Goal: Task Accomplishment & Management: Use online tool/utility

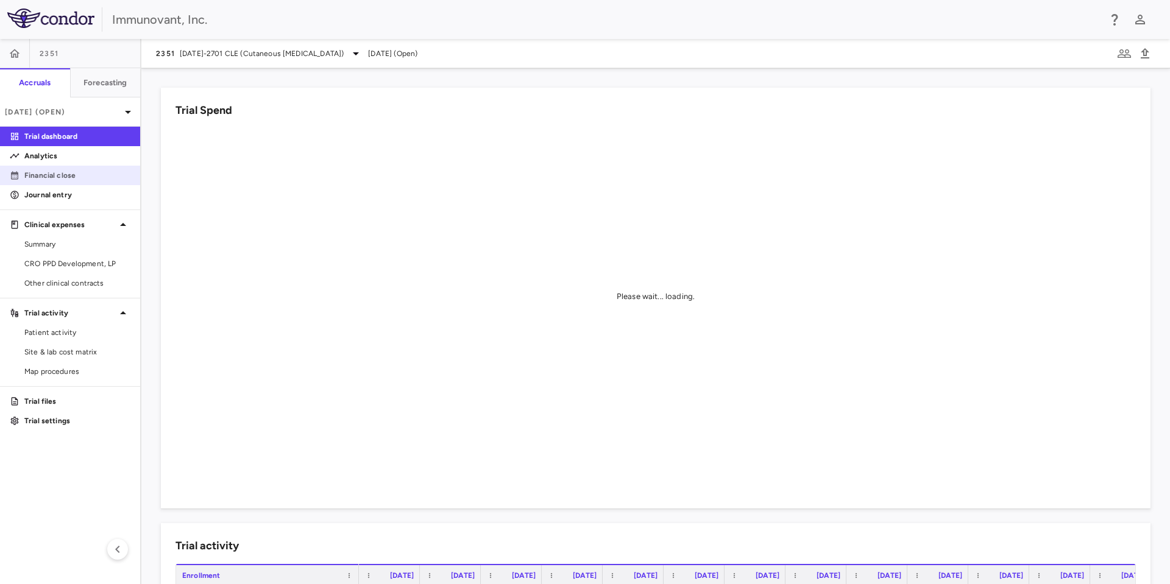
click at [49, 173] on p "Financial close" at bounding box center [77, 175] width 106 height 11
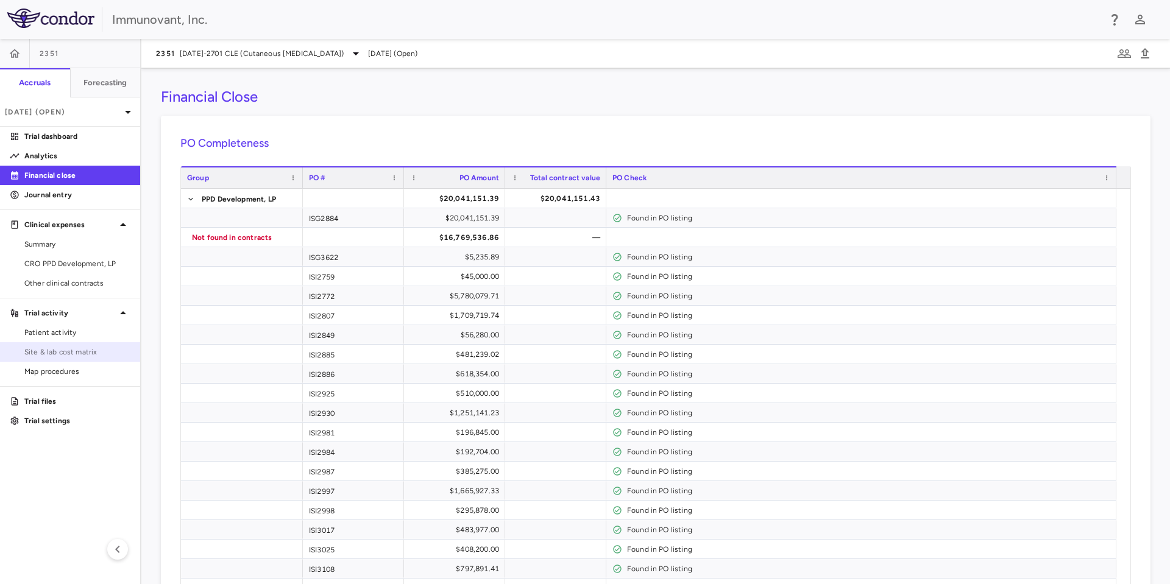
click at [60, 351] on span "Site & lab cost matrix" at bounding box center [77, 352] width 106 height 11
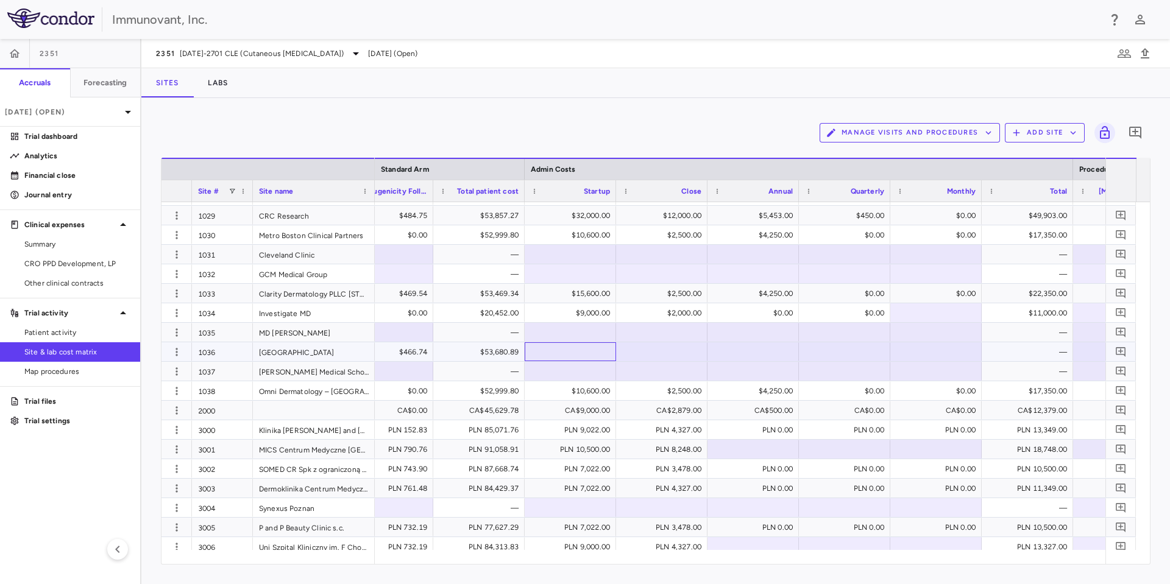
click at [573, 353] on div at bounding box center [570, 352] width 79 height 18
type input "********"
drag, startPoint x: 645, startPoint y: 358, endPoint x: 722, endPoint y: 352, distance: 77.6
click at [722, 351] on div at bounding box center [752, 352] width 79 height 18
click at [760, 353] on div at bounding box center [752, 352] width 79 height 18
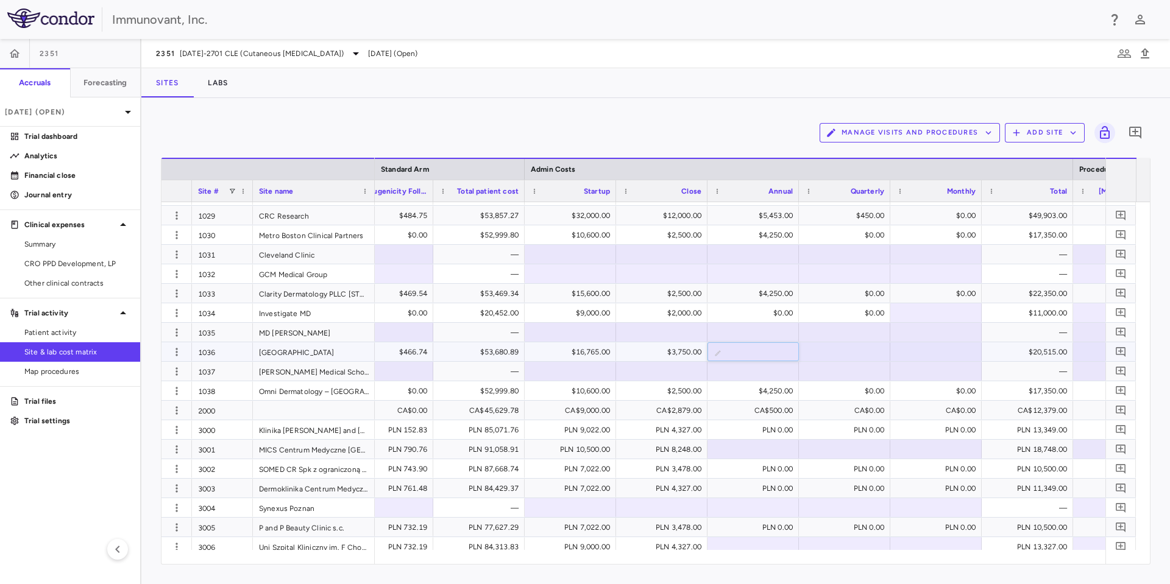
type input "*******"
click at [910, 351] on div at bounding box center [935, 352] width 79 height 18
click at [542, 376] on div at bounding box center [570, 371] width 79 height 18
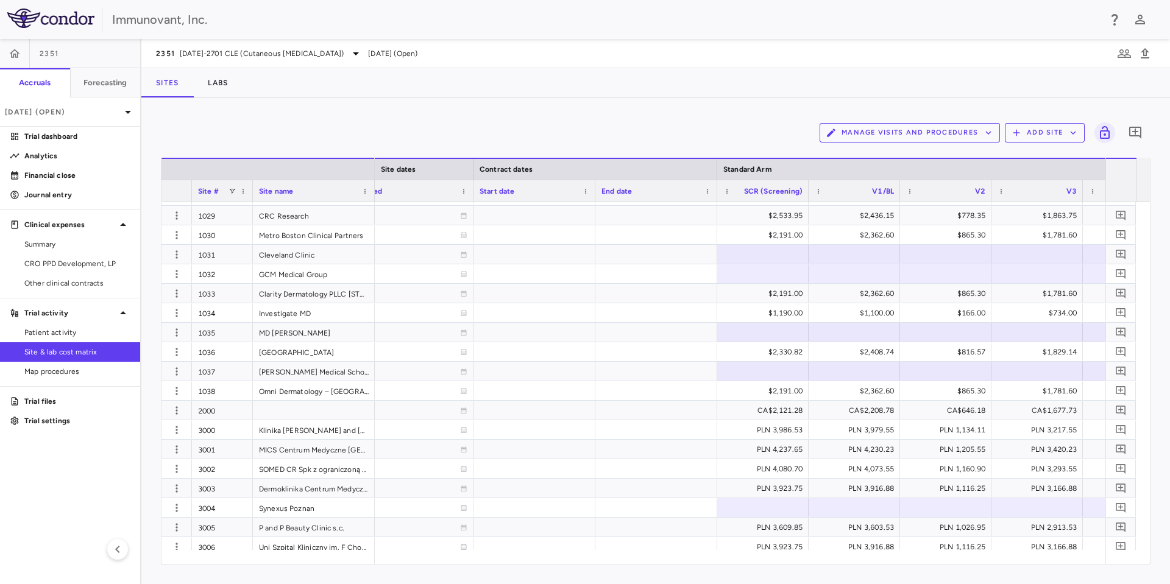
scroll to position [0, 1168]
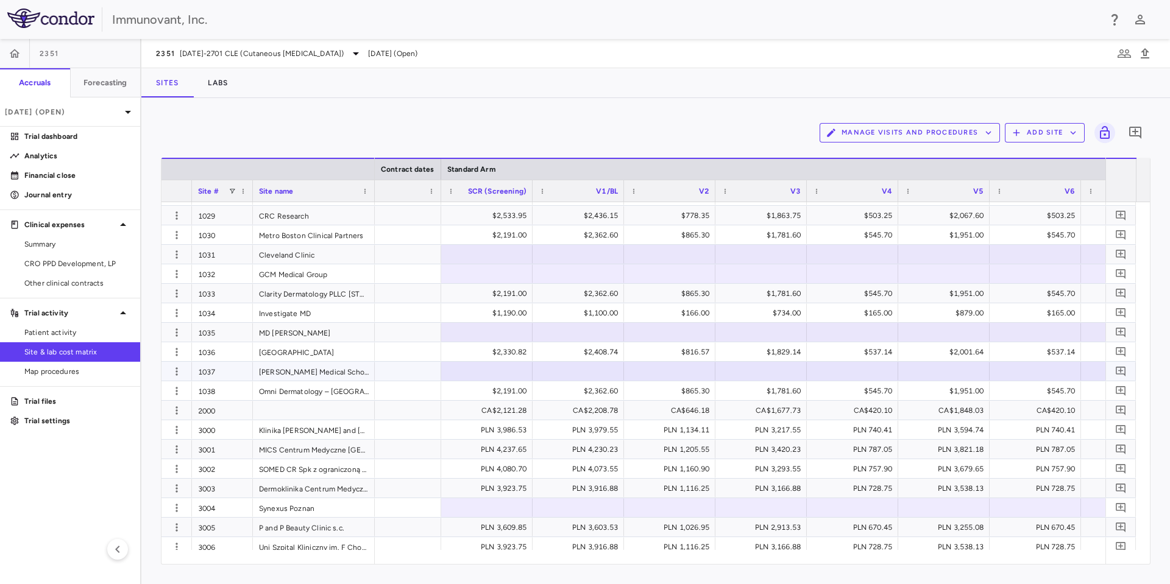
click at [473, 371] on div at bounding box center [486, 371] width 79 height 18
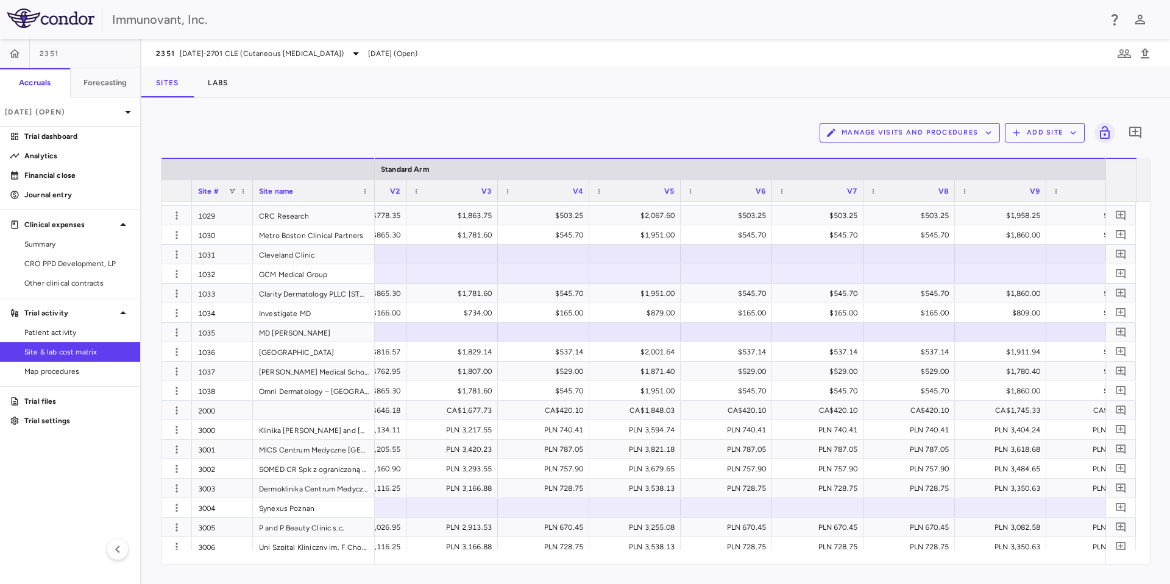
scroll to position [0, 1793]
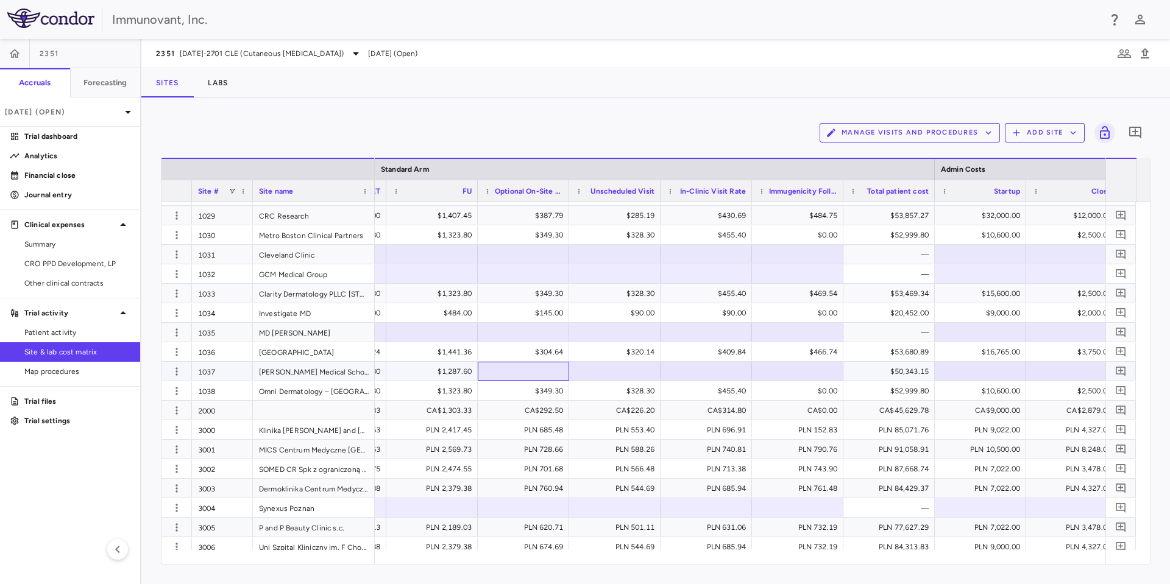
click at [537, 372] on div at bounding box center [523, 371] width 79 height 18
drag, startPoint x: 598, startPoint y: 373, endPoint x: 702, endPoint y: 358, distance: 105.4
click at [702, 370] on div at bounding box center [705, 371] width 79 height 18
click at [766, 401] on div "CA$0.00" at bounding box center [800, 410] width 74 height 19
click at [835, 375] on div at bounding box center [797, 371] width 79 height 18
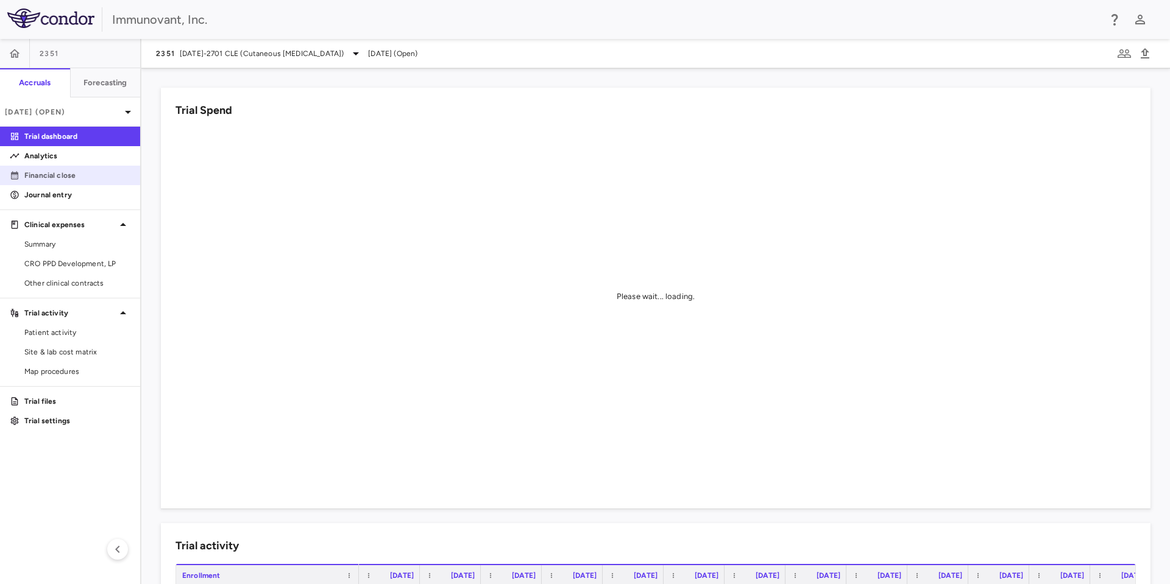
click at [57, 170] on p "Financial close" at bounding box center [77, 175] width 106 height 11
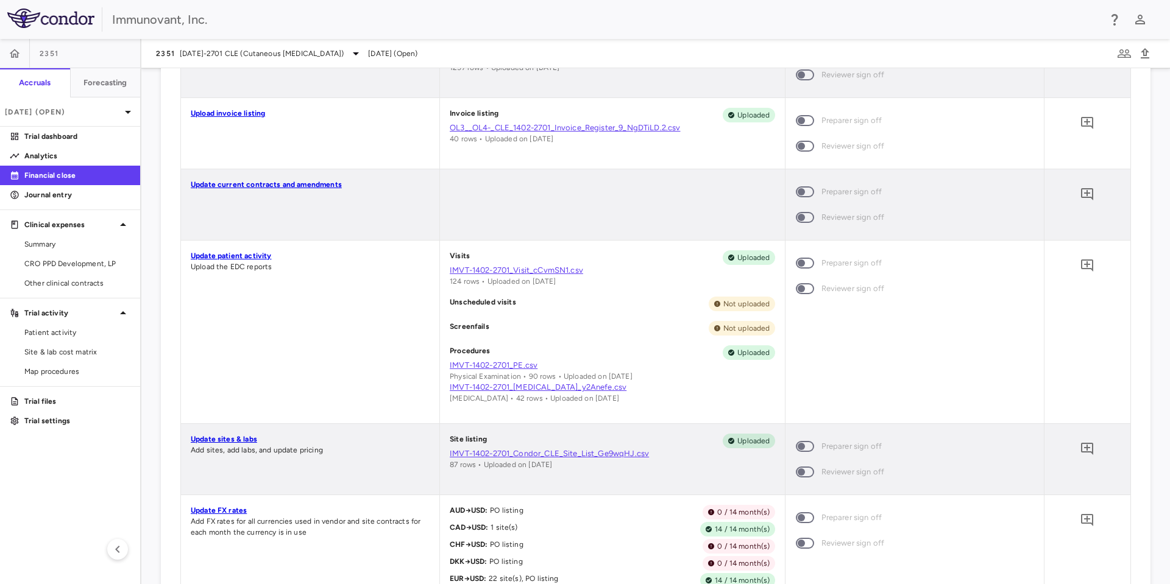
scroll to position [820, 0]
click at [228, 436] on link "Update sites & labs" at bounding box center [224, 439] width 66 height 9
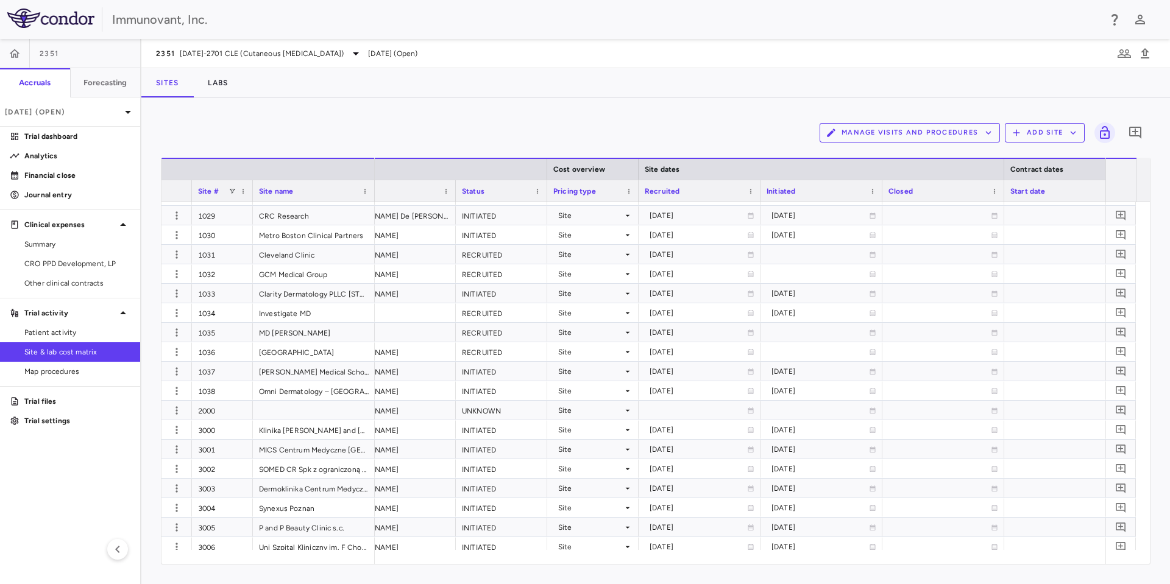
scroll to position [0, 947]
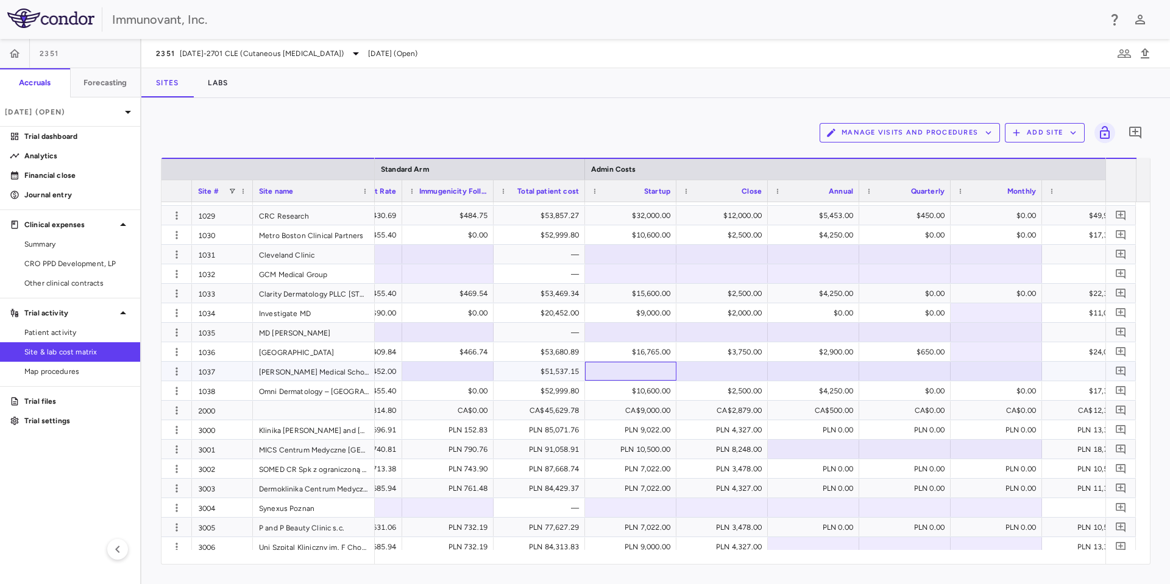
click at [631, 372] on div at bounding box center [630, 371] width 79 height 18
click at [702, 372] on div at bounding box center [721, 371] width 79 height 18
click at [733, 370] on div at bounding box center [721, 371] width 79 height 18
click at [793, 360] on div "$2,900.00" at bounding box center [816, 351] width 74 height 19
click at [796, 370] on div at bounding box center [813, 371] width 79 height 18
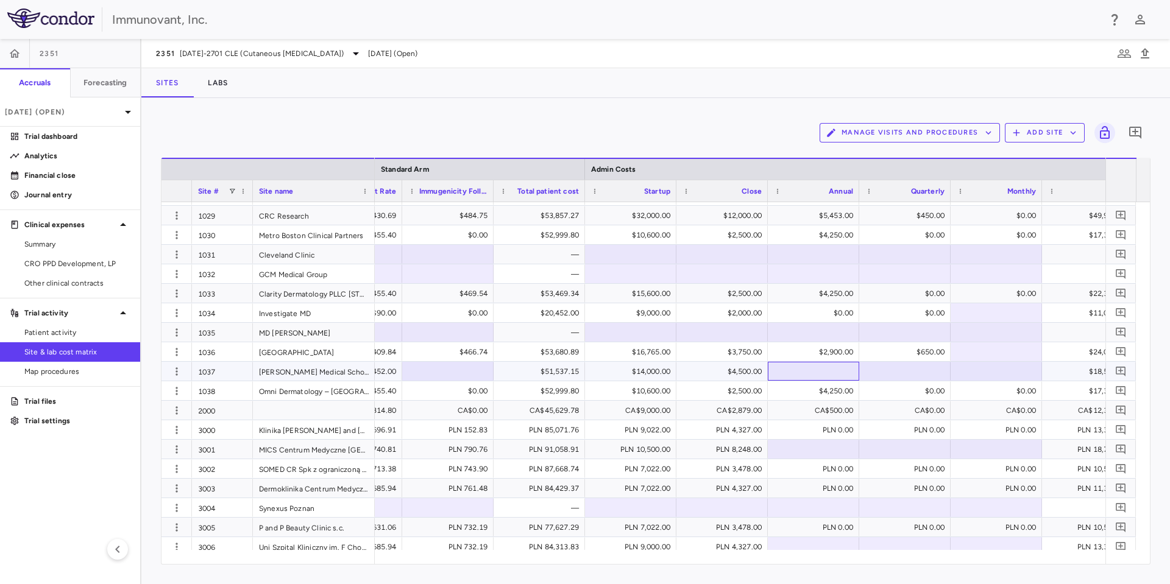
click at [818, 372] on div at bounding box center [813, 371] width 79 height 18
click at [877, 373] on div at bounding box center [904, 371] width 79 height 18
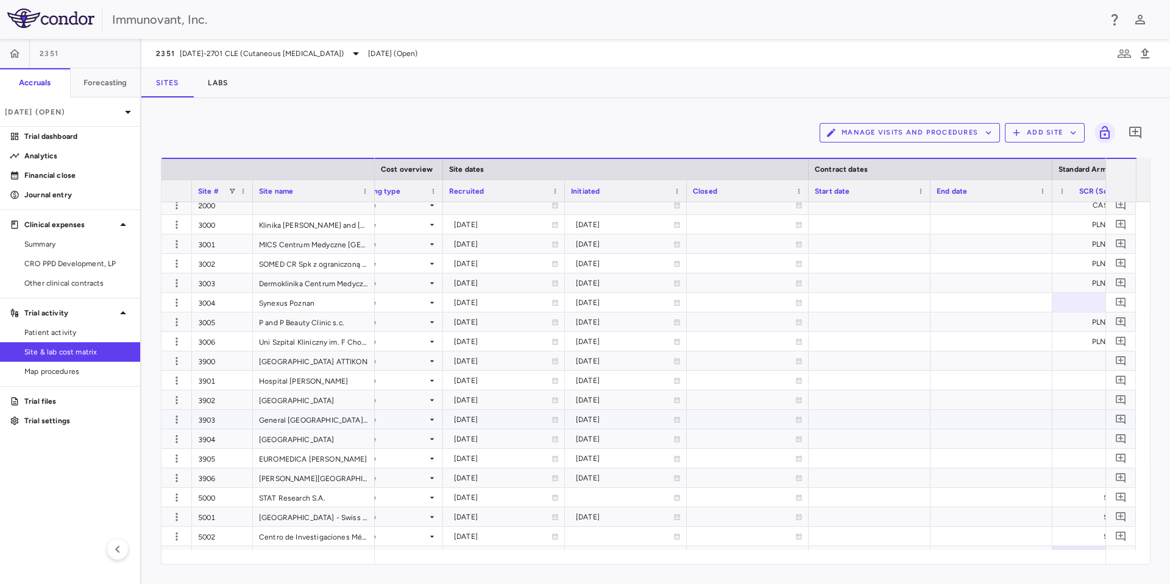
scroll to position [936, 0]
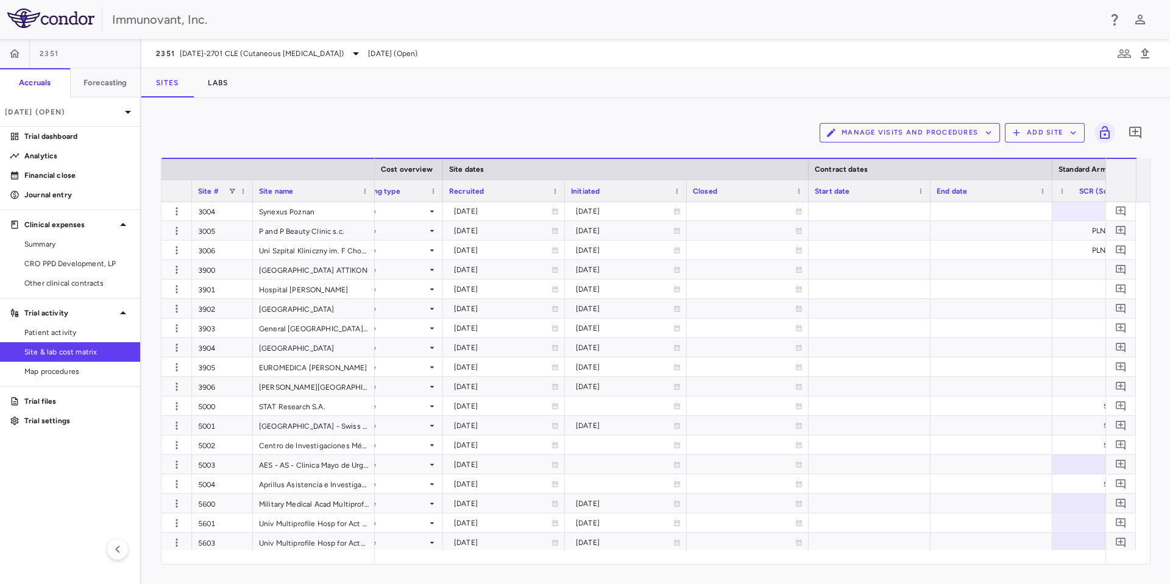
click at [1006, 79] on div "Sites Labs" at bounding box center [655, 82] width 1028 height 29
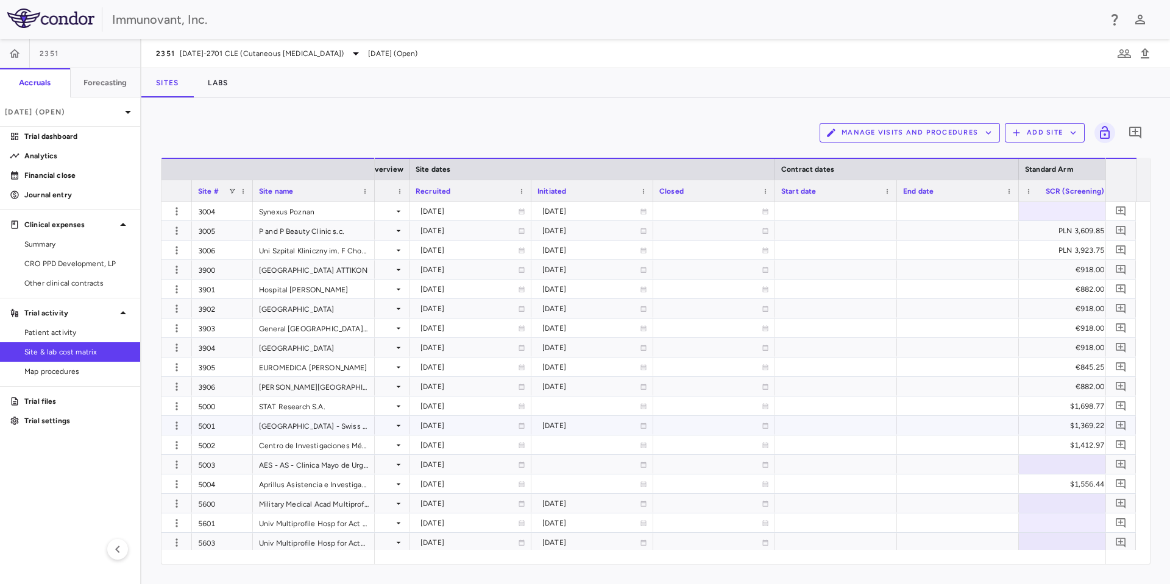
scroll to position [1025, 0]
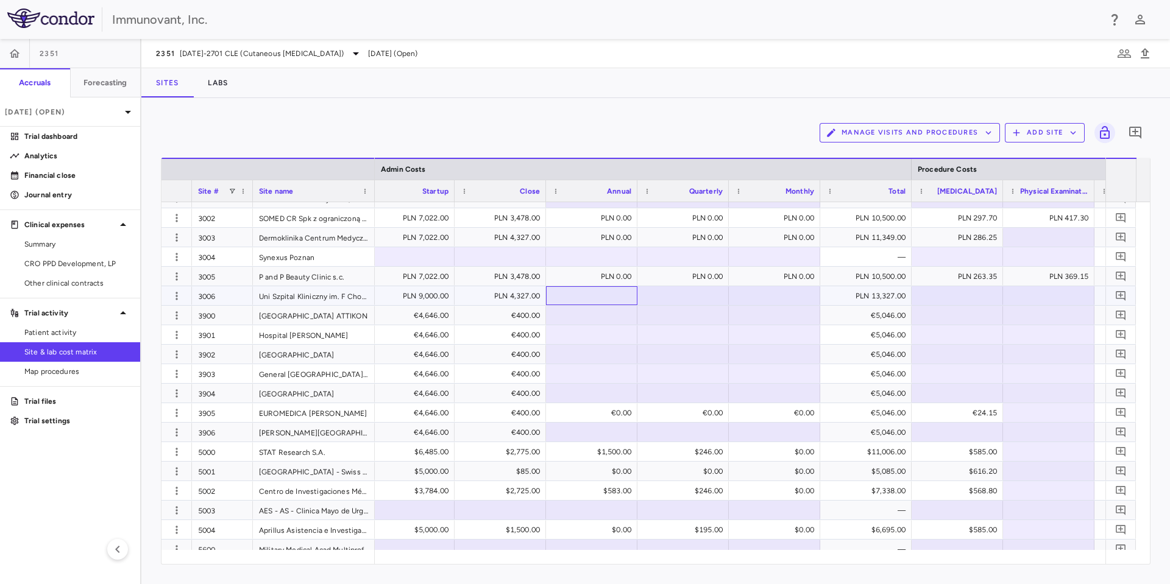
click at [582, 297] on div at bounding box center [591, 296] width 79 height 18
type input "*"
click at [606, 340] on div at bounding box center [591, 335] width 79 height 18
click at [621, 317] on div at bounding box center [591, 315] width 79 height 18
type input "*"
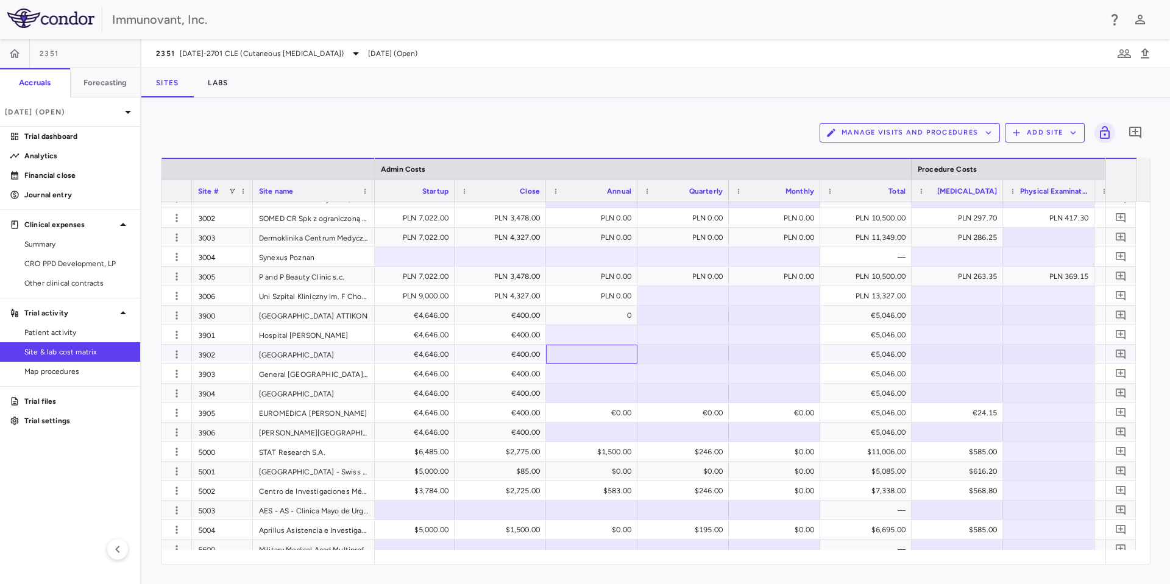
click at [610, 362] on div at bounding box center [591, 354] width 79 height 18
click at [663, 290] on div at bounding box center [682, 296] width 79 height 18
type input "*"
click at [752, 300] on div at bounding box center [774, 296] width 79 height 18
type input "*"
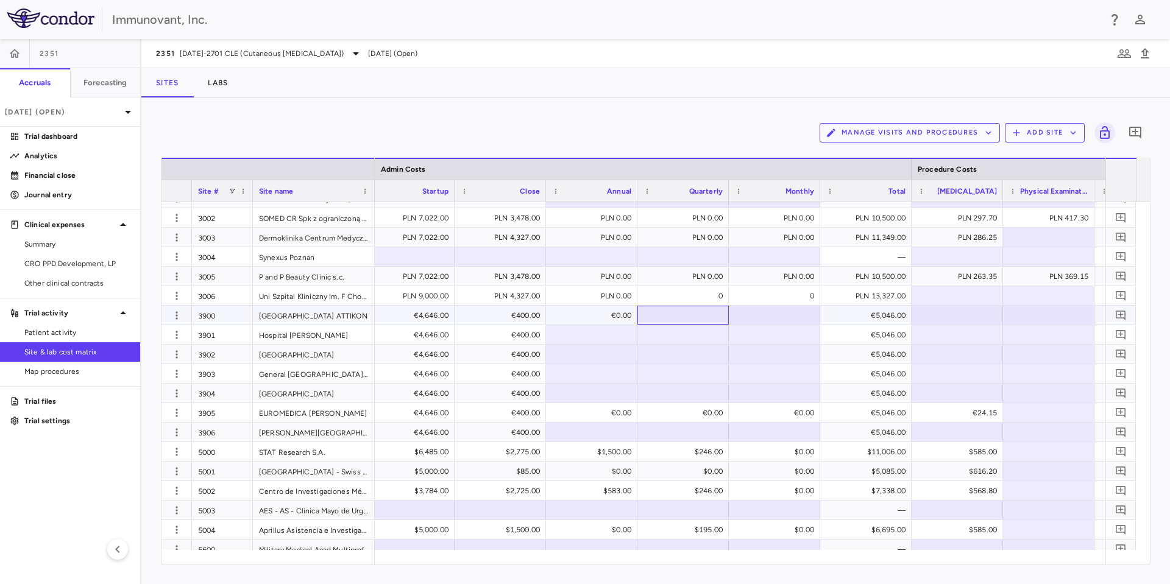
click at [696, 318] on div at bounding box center [682, 315] width 79 height 18
click at [752, 314] on div at bounding box center [774, 315] width 79 height 18
type input "**"
drag, startPoint x: 712, startPoint y: 313, endPoint x: 716, endPoint y: 328, distance: 15.8
click at [713, 313] on div "00" at bounding box center [685, 315] width 74 height 19
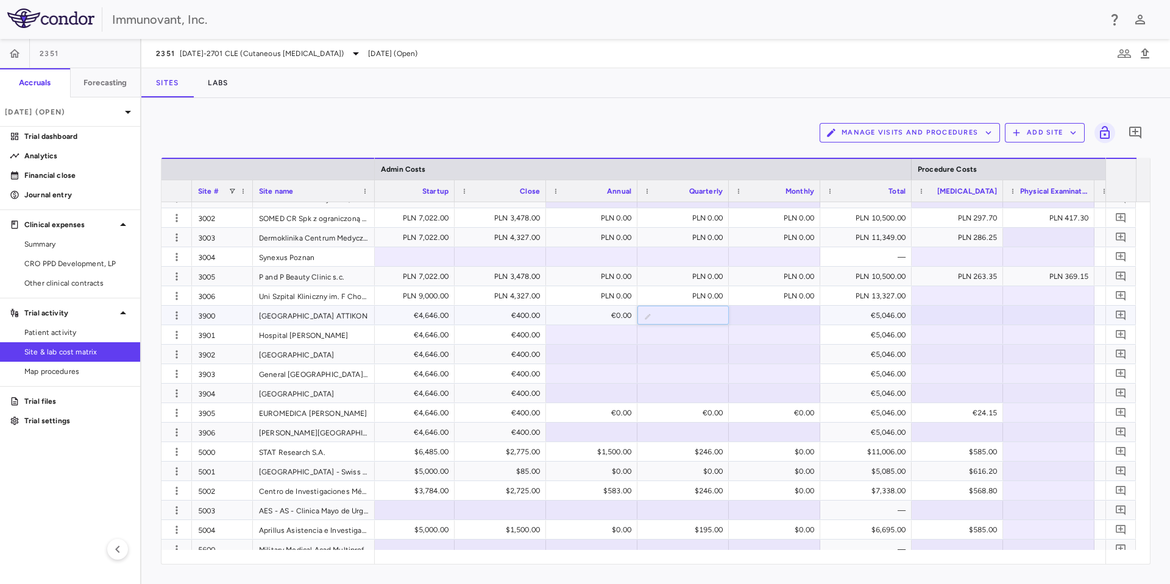
type input "*"
click at [782, 341] on div at bounding box center [774, 335] width 79 height 18
click at [778, 322] on div at bounding box center [774, 315] width 79 height 18
type input "*"
click at [680, 336] on div at bounding box center [682, 335] width 79 height 18
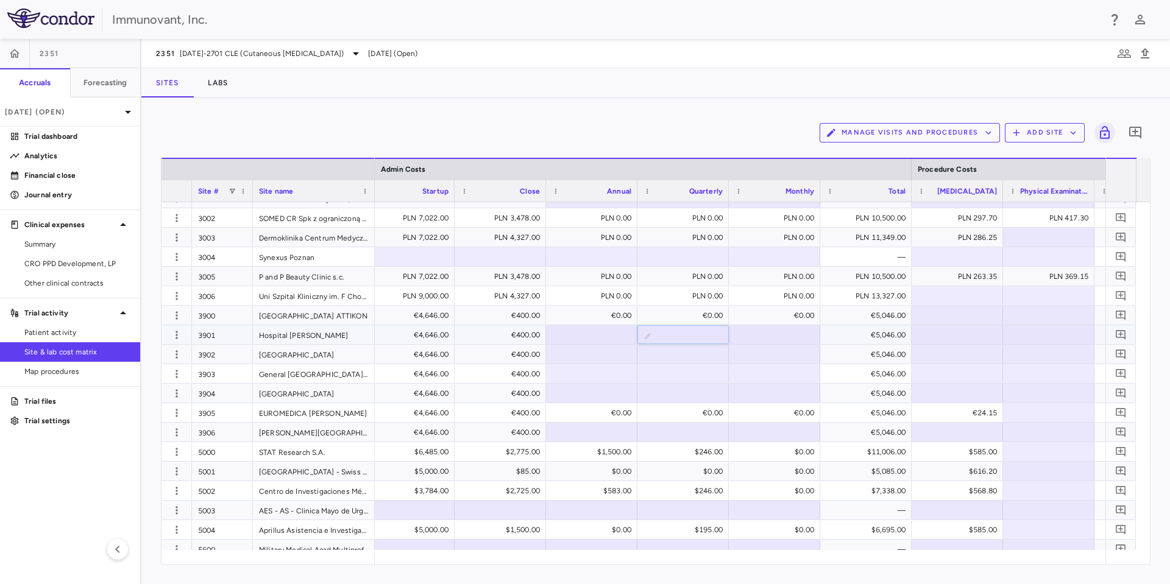
click at [687, 335] on input "number" at bounding box center [692, 336] width 72 height 20
type input "*"
click at [610, 331] on div at bounding box center [591, 335] width 79 height 18
type input "*"
click at [758, 339] on div at bounding box center [774, 335] width 79 height 18
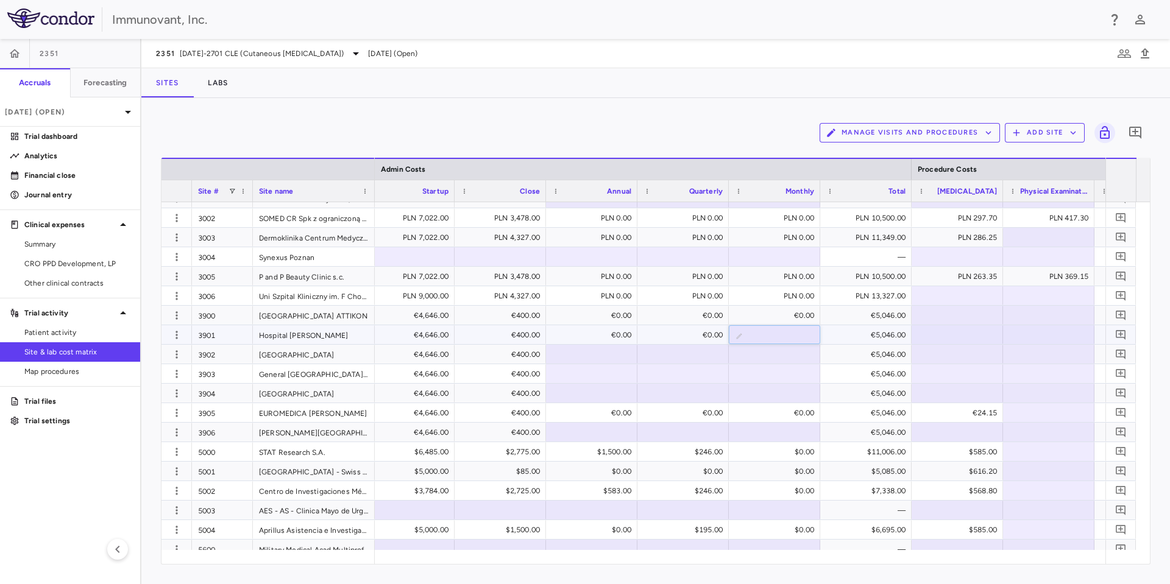
type input "*"
click at [621, 353] on div at bounding box center [591, 354] width 79 height 18
click at [615, 356] on div at bounding box center [591, 354] width 79 height 18
type input "*"
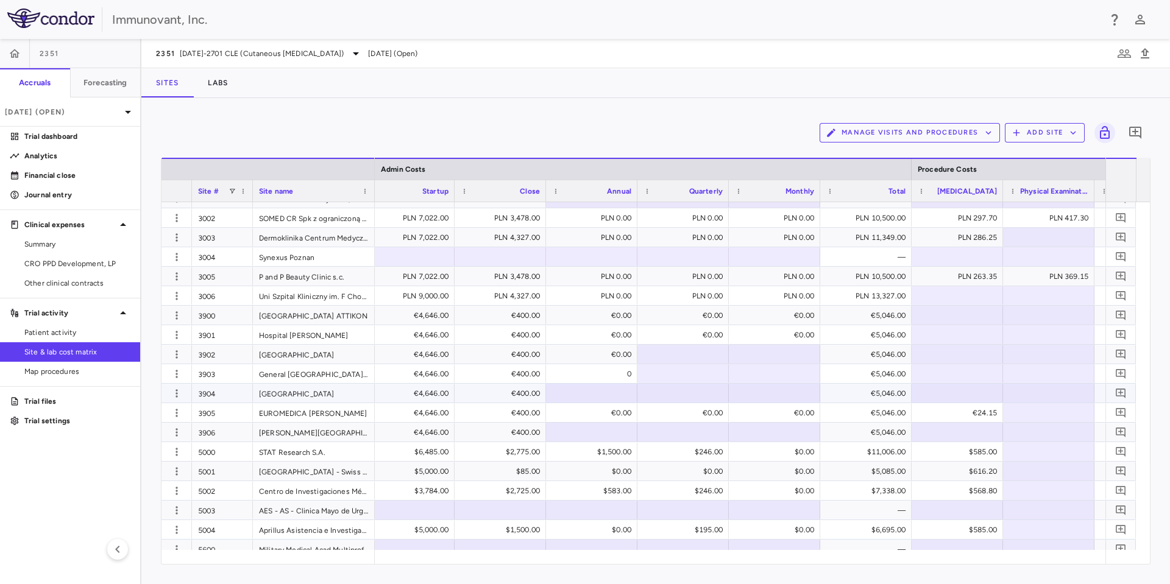
click at [616, 398] on div at bounding box center [591, 393] width 79 height 18
click at [613, 397] on div at bounding box center [591, 393] width 79 height 18
click at [698, 353] on div at bounding box center [682, 354] width 79 height 18
drag, startPoint x: 700, startPoint y: 355, endPoint x: 699, endPoint y: 374, distance: 18.9
click at [699, 374] on div at bounding box center [682, 374] width 79 height 18
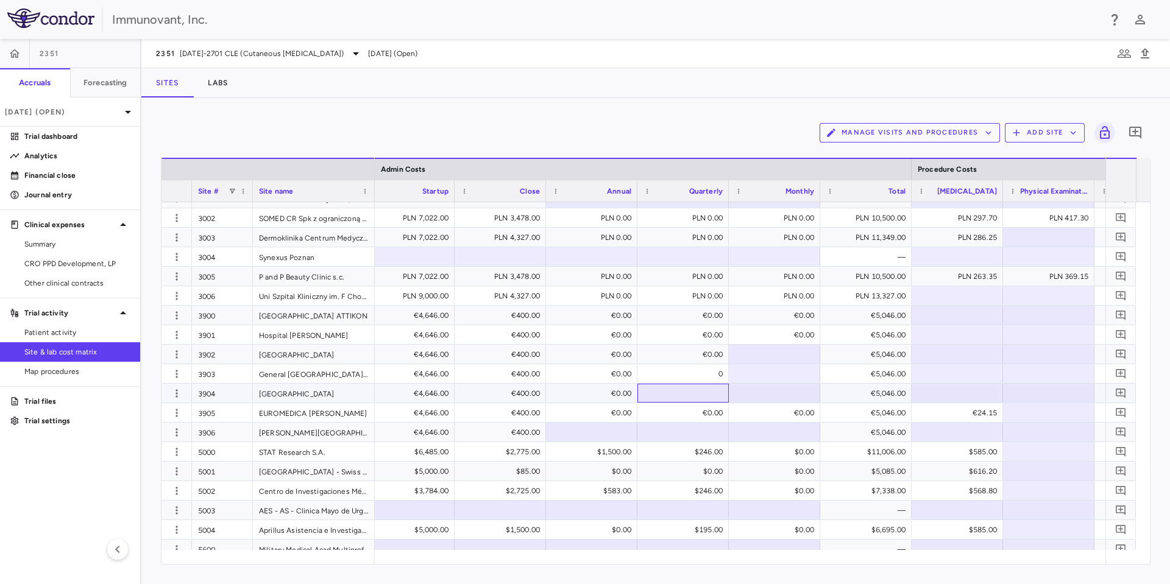
click at [695, 391] on div at bounding box center [682, 393] width 79 height 18
type input "*"
click at [769, 355] on div at bounding box center [774, 354] width 79 height 18
type input "*"
click at [766, 369] on div at bounding box center [774, 374] width 79 height 18
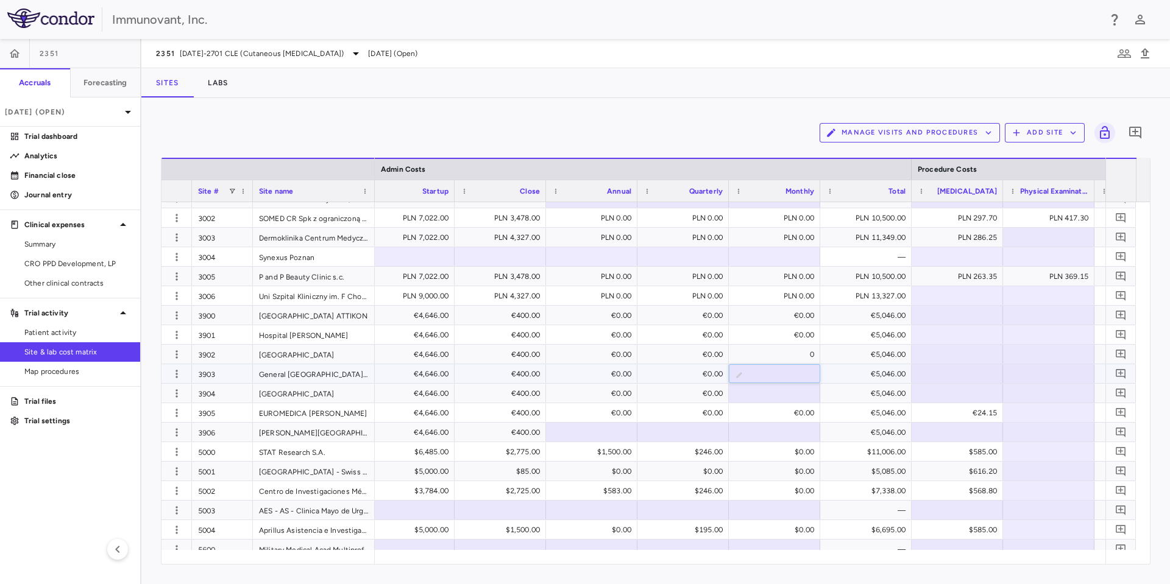
type input "*"
click at [768, 390] on div "€0.00" at bounding box center [777, 393] width 74 height 19
click at [744, 331] on div "€0.00" at bounding box center [777, 334] width 74 height 19
click at [596, 429] on div at bounding box center [591, 432] width 79 height 18
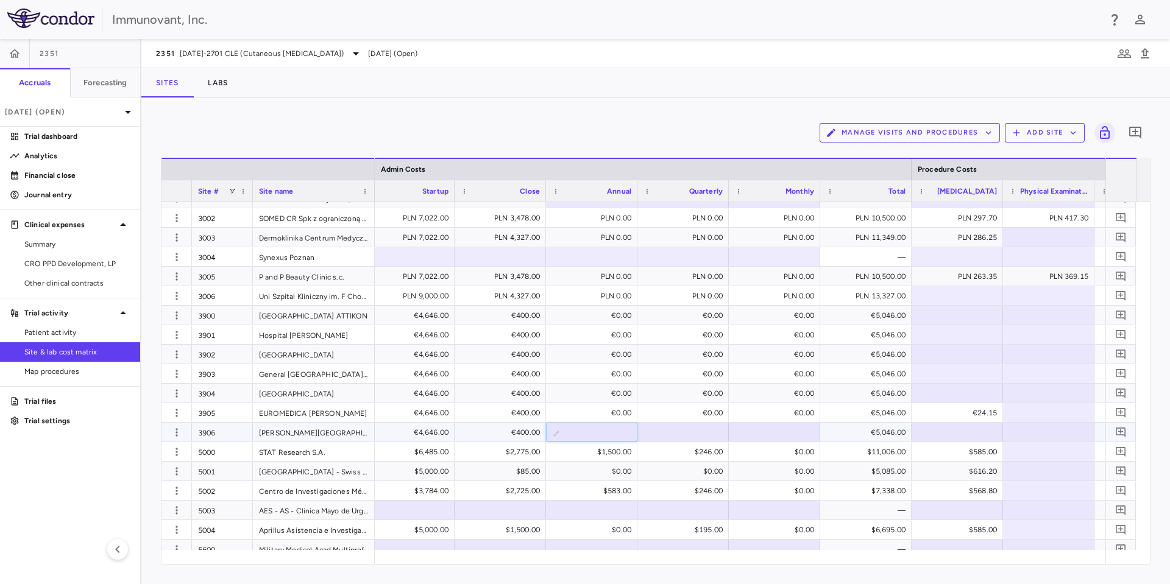
type input "*"
click at [749, 431] on div at bounding box center [774, 432] width 79 height 18
type input "*"
click at [707, 434] on div at bounding box center [682, 432] width 79 height 18
type input "*"
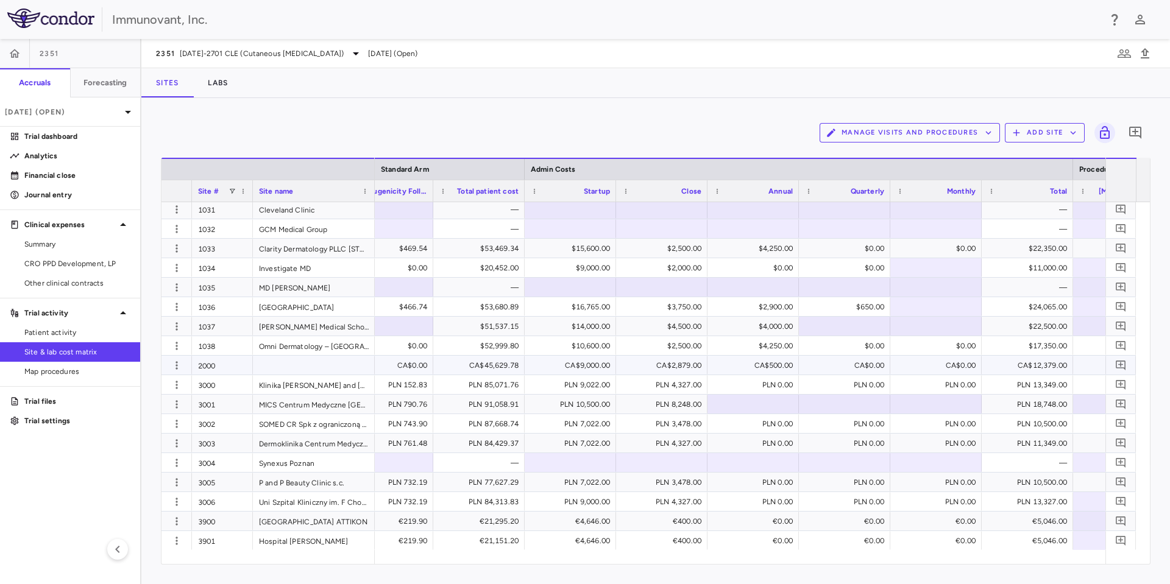
scroll to position [708, 0]
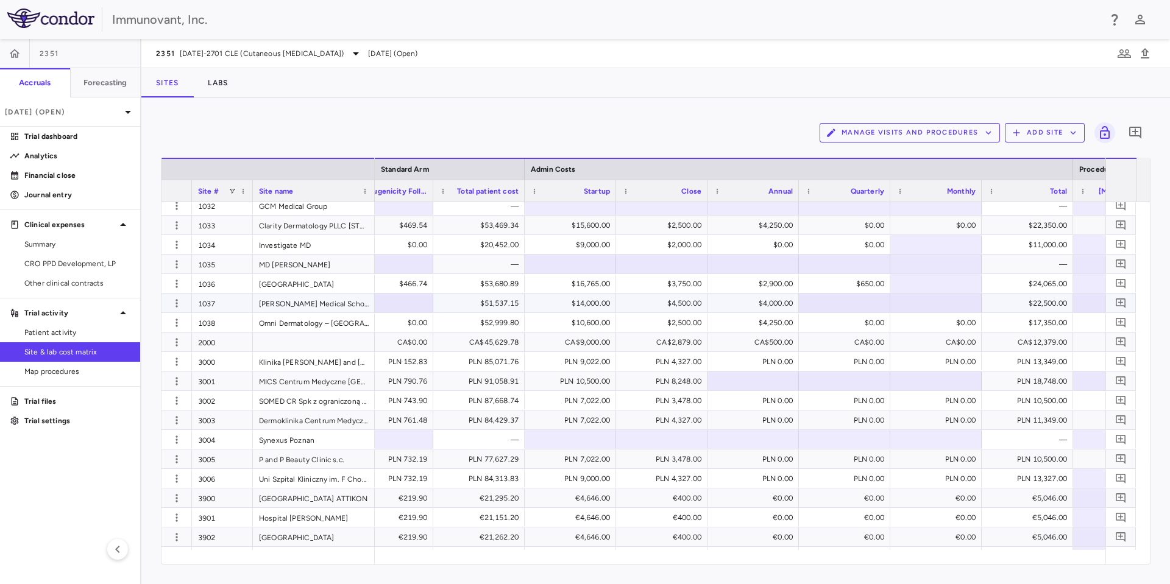
click at [839, 300] on div at bounding box center [844, 303] width 79 height 18
type input "*"
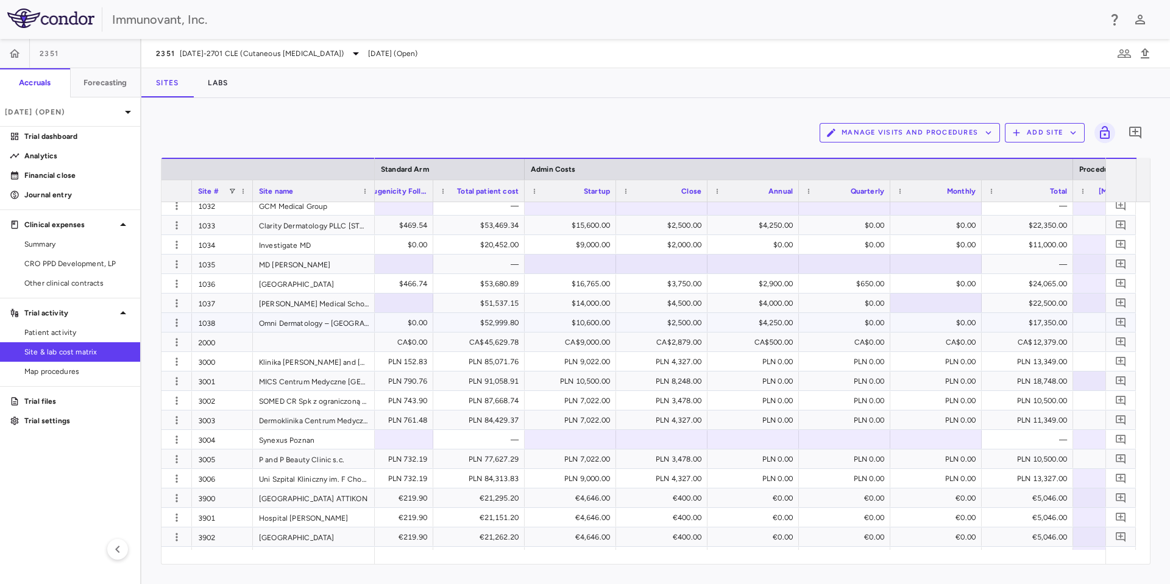
click at [917, 328] on div "$0.00" at bounding box center [938, 322] width 74 height 19
click at [925, 295] on div at bounding box center [935, 303] width 79 height 18
type input "*"
click at [962, 83] on div "Sites Labs" at bounding box center [655, 82] width 1028 height 29
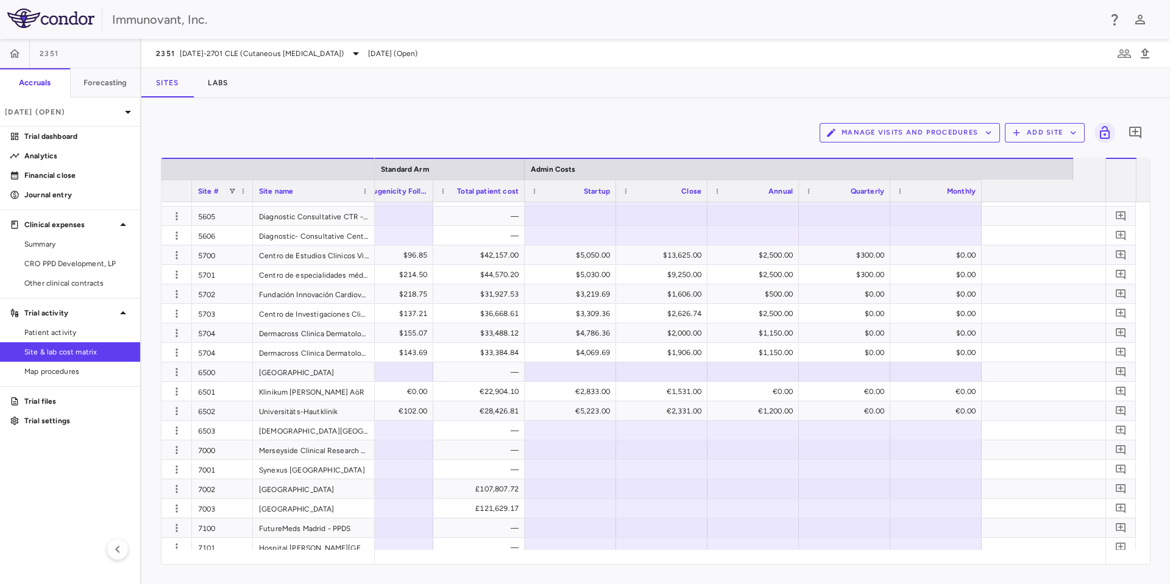
scroll to position [0, 6326]
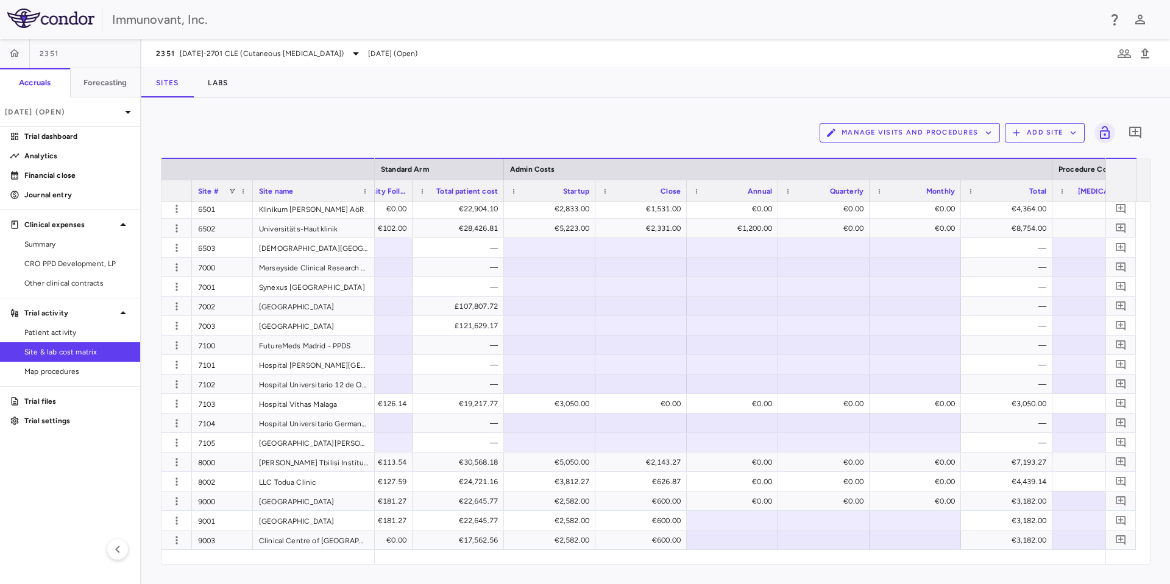
scroll to position [0, 6830]
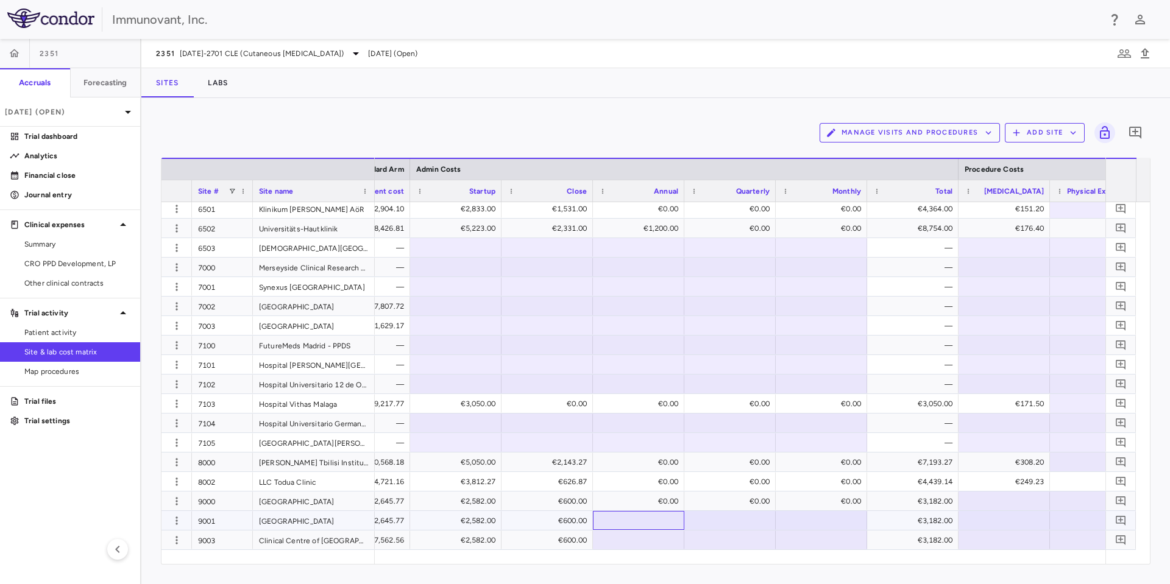
click at [654, 520] on div at bounding box center [638, 521] width 79 height 18
type input "*"
click at [735, 518] on div at bounding box center [729, 521] width 79 height 18
click at [741, 519] on div at bounding box center [729, 521] width 79 height 18
click at [735, 526] on div at bounding box center [729, 521] width 79 height 18
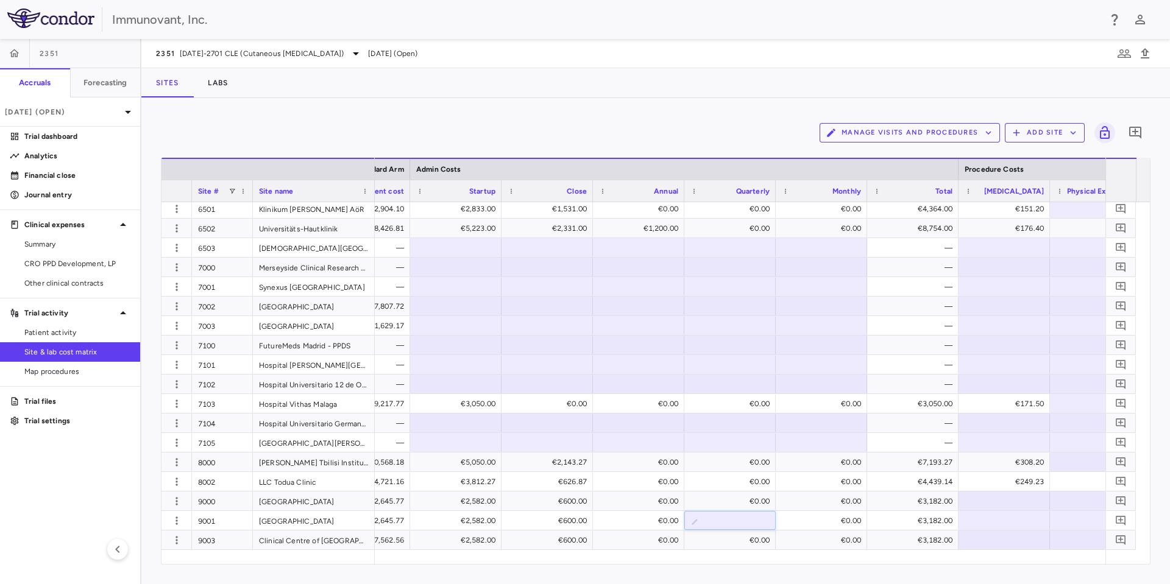
type input "*"
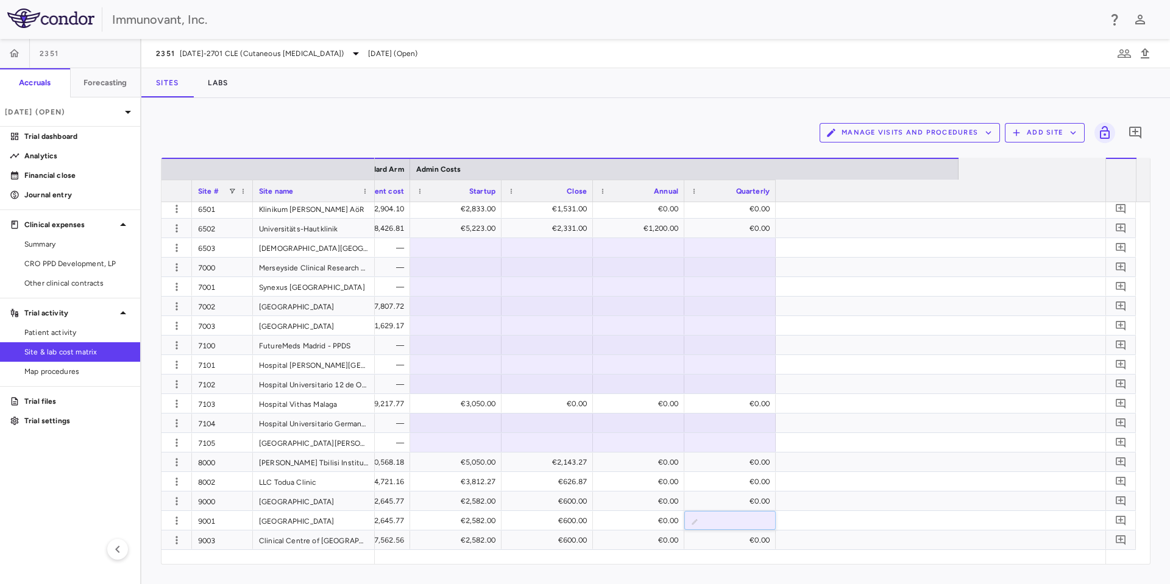
scroll to position [0, 6191]
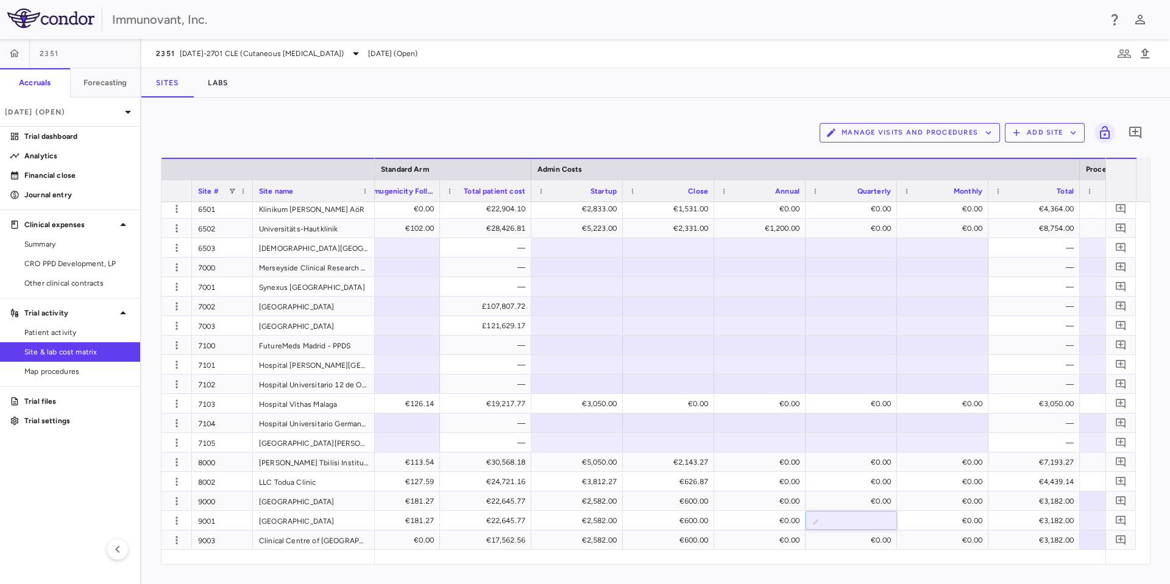
click at [955, 565] on div "Manage Visits and Procedures Add Site 0 Drag here to set row groups Drag here t…" at bounding box center [655, 341] width 1028 height 486
drag, startPoint x: 829, startPoint y: 537, endPoint x: 860, endPoint y: 522, distance: 34.1
click at [860, 522] on div "€0.00" at bounding box center [853, 520] width 74 height 19
